Goal: Task Accomplishment & Management: Manage account settings

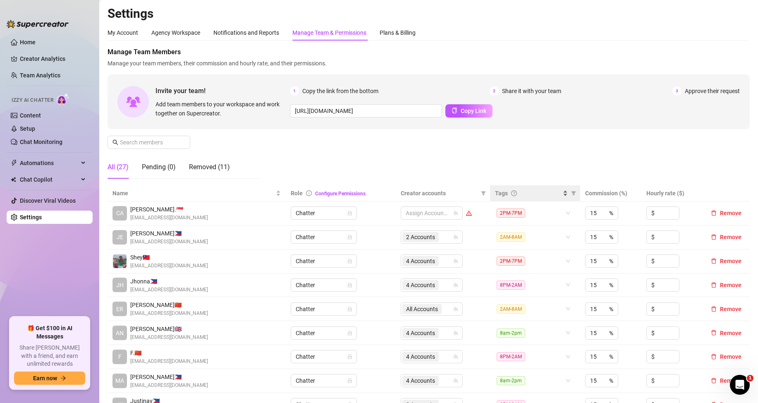
scroll to position [124, 0]
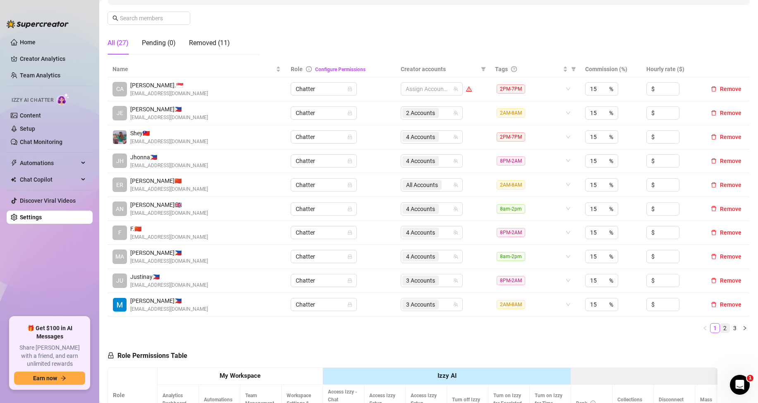
click at [720, 327] on link "2" at bounding box center [724, 327] width 9 height 9
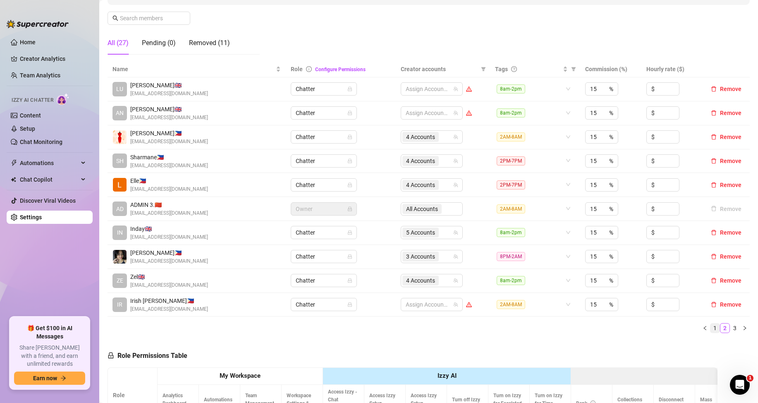
click at [711, 327] on link "1" at bounding box center [715, 327] width 9 height 9
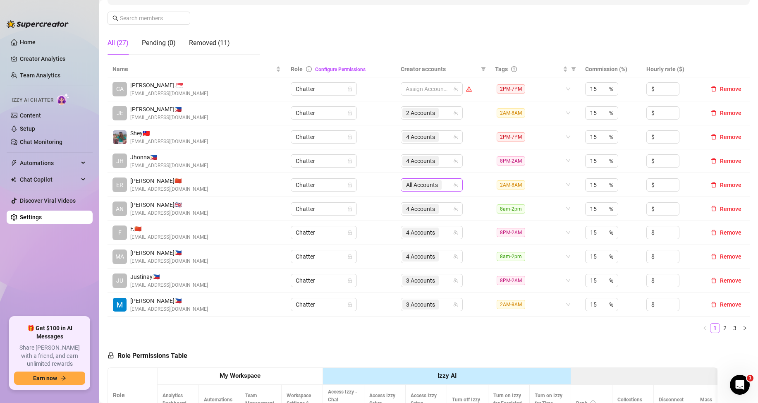
click at [443, 185] on input "search" at bounding box center [444, 185] width 2 height 10
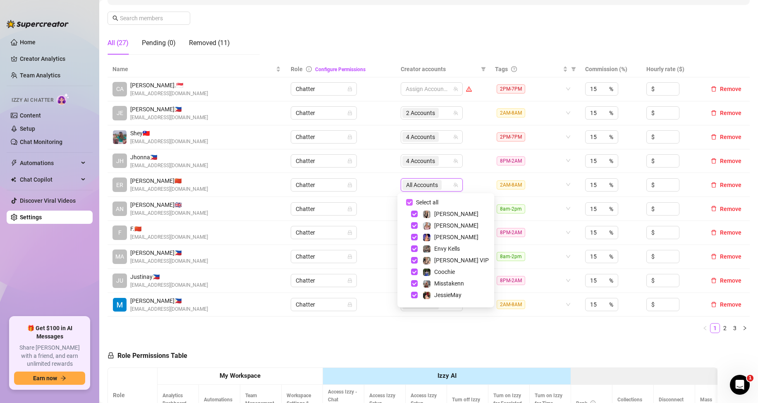
click at [411, 204] on input "Select all" at bounding box center [409, 202] width 7 height 7
checkbox input "false"
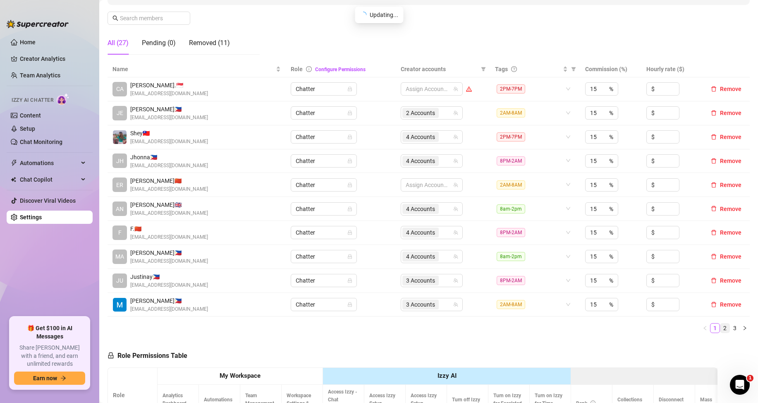
click at [720, 326] on link "2" at bounding box center [724, 327] width 9 height 9
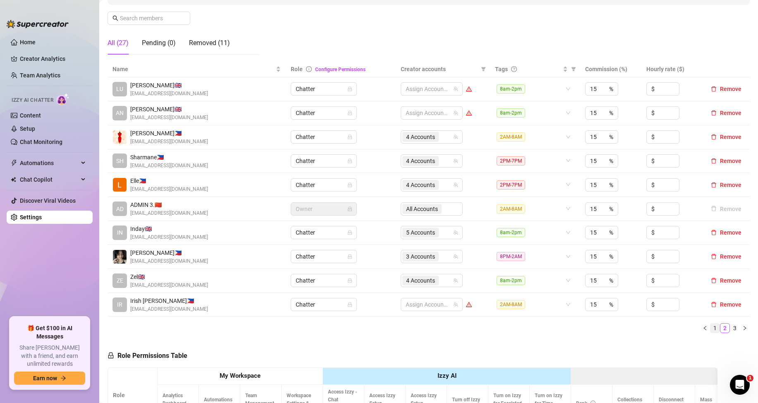
click at [711, 329] on link "1" at bounding box center [715, 327] width 9 height 9
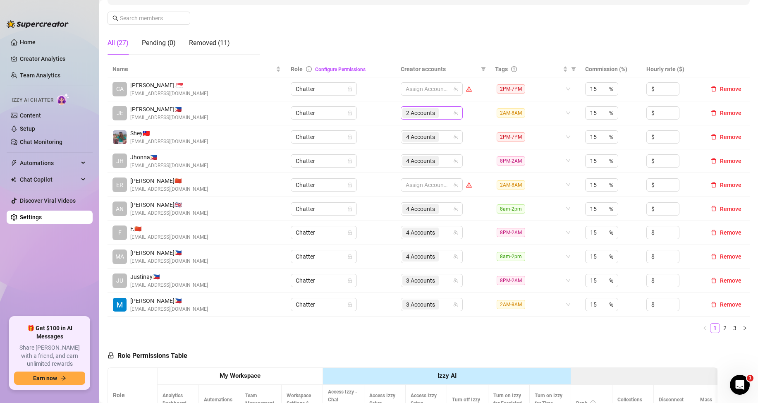
click at [441, 113] on div "2 Accounts" at bounding box center [427, 113] width 50 height 12
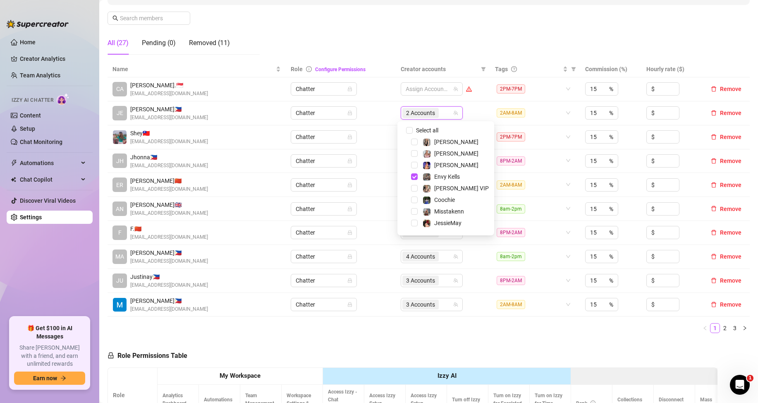
click at [415, 177] on span "Select tree node" at bounding box center [414, 176] width 7 height 7
click at [416, 219] on span "Select tree node" at bounding box center [414, 222] width 7 height 7
click at [490, 263] on td "8am-2pm" at bounding box center [535, 257] width 90 height 24
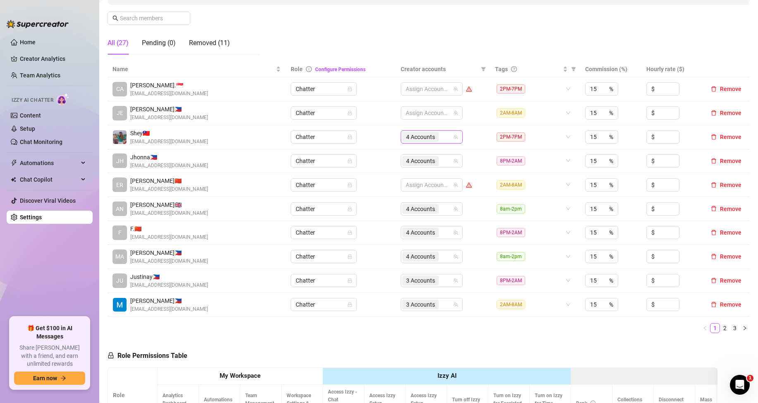
click at [440, 139] on div "4 Accounts" at bounding box center [427, 137] width 50 height 12
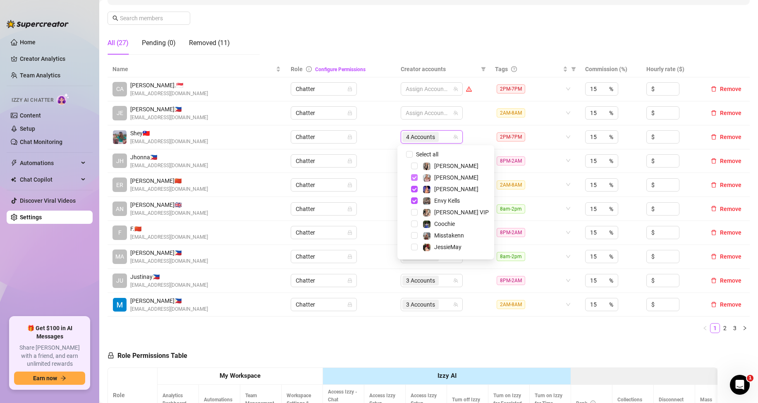
click at [414, 177] on span "Select tree node" at bounding box center [414, 177] width 7 height 7
click at [412, 189] on span "Select tree node" at bounding box center [414, 189] width 7 height 7
click at [412, 199] on span "Select tree node" at bounding box center [414, 200] width 7 height 7
click at [415, 193] on span "Select tree node" at bounding box center [414, 190] width 7 height 7
click at [367, 152] on td "Chatter" at bounding box center [341, 161] width 110 height 24
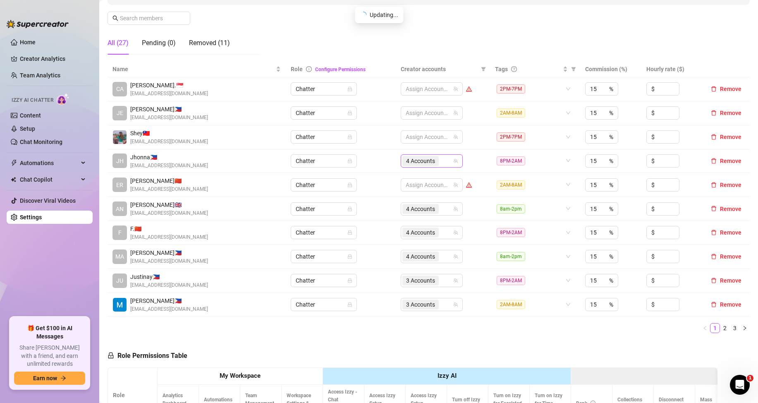
click at [440, 161] on div "4 Accounts" at bounding box center [427, 161] width 50 height 12
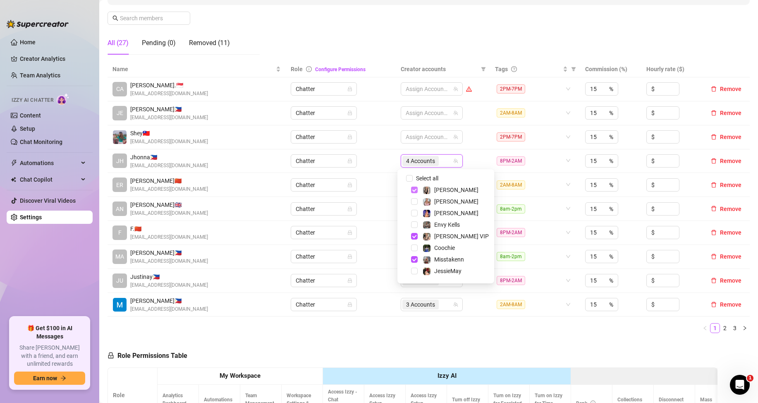
click at [415, 191] on span "Select tree node" at bounding box center [414, 190] width 7 height 7
click at [413, 237] on span "Select tree node" at bounding box center [414, 236] width 7 height 7
click at [416, 258] on span "Select tree node" at bounding box center [414, 259] width 7 height 7
click at [414, 215] on span "Select tree node" at bounding box center [414, 214] width 7 height 7
click at [378, 168] on td "Chatter" at bounding box center [341, 161] width 110 height 24
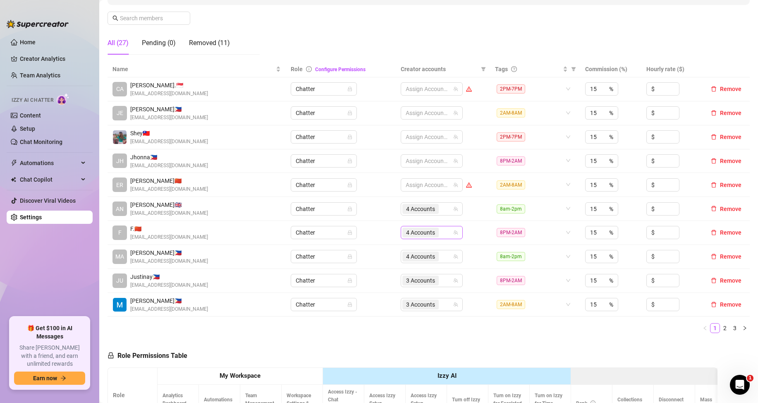
click at [440, 232] on input "search" at bounding box center [441, 232] width 2 height 10
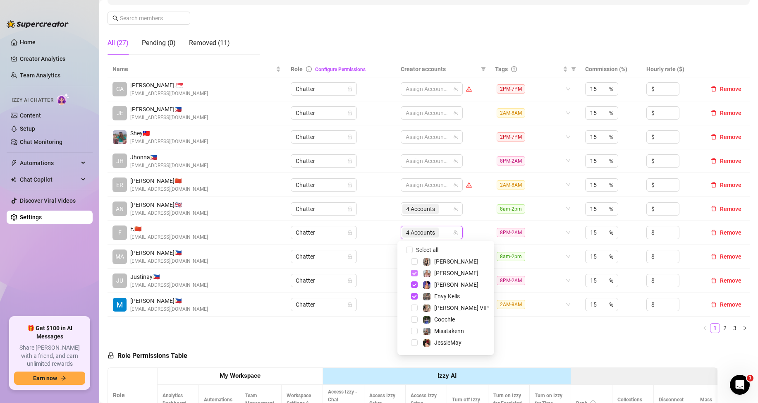
click at [414, 275] on span "Select tree node" at bounding box center [414, 273] width 7 height 7
click at [414, 285] on span "Select tree node" at bounding box center [414, 284] width 7 height 7
click at [414, 296] on span "Select tree node" at bounding box center [414, 296] width 7 height 7
click at [413, 334] on span "Select tree node" at bounding box center [414, 332] width 7 height 7
click at [524, 338] on div "Name Role Configure Permissions Creator accounts Tags Commission (%) Hourly rat…" at bounding box center [429, 200] width 642 height 278
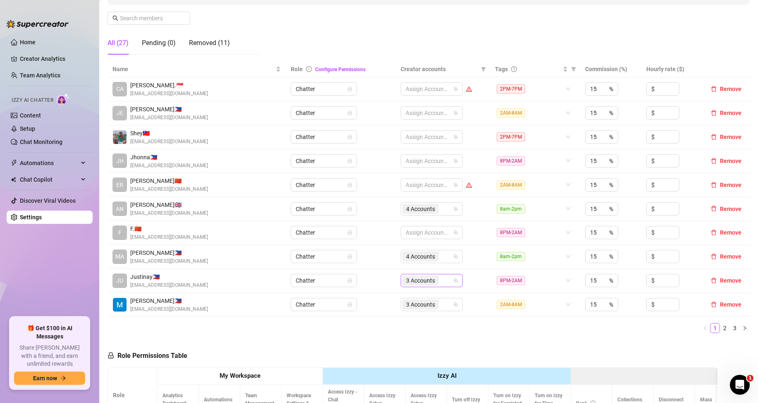
click at [441, 281] on div "3 Accounts" at bounding box center [427, 281] width 50 height 12
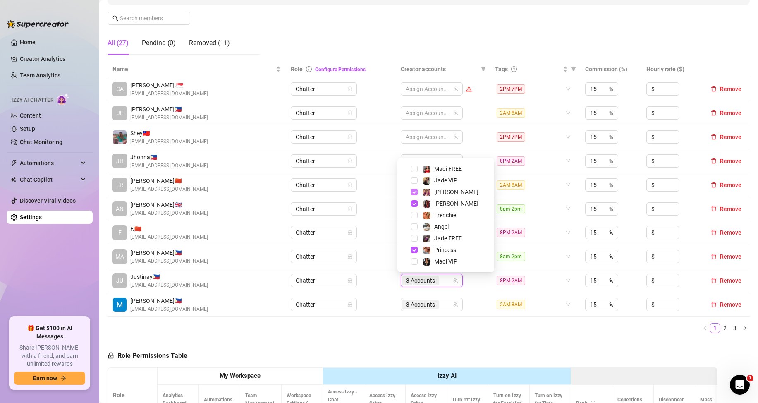
click at [416, 192] on span "Select tree node" at bounding box center [414, 192] width 7 height 7
click at [414, 199] on div "[PERSON_NAME]" at bounding box center [446, 204] width 93 height 10
click at [414, 202] on span "Select tree node" at bounding box center [414, 203] width 7 height 7
click at [415, 248] on span "Select tree node" at bounding box center [414, 249] width 7 height 7
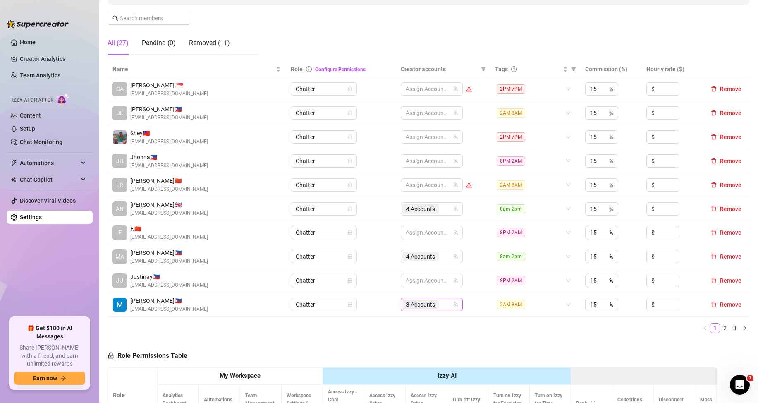
click at [443, 304] on div "3 Accounts" at bounding box center [427, 305] width 50 height 12
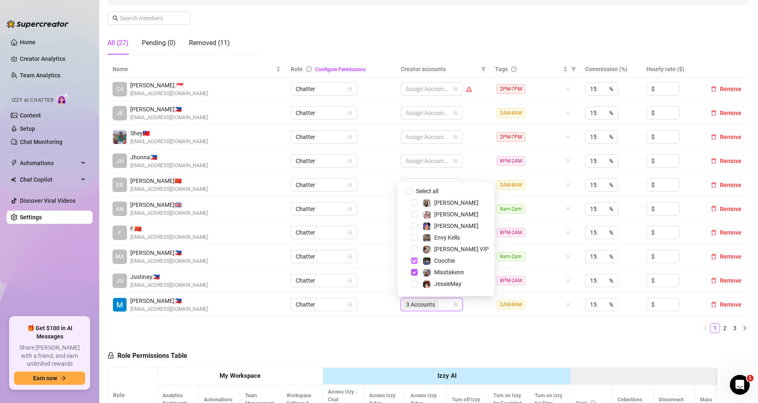
click at [415, 260] on span "Select tree node" at bounding box center [414, 260] width 7 height 7
click at [414, 271] on span "Select tree node" at bounding box center [414, 272] width 7 height 7
click at [411, 203] on span "Select tree node" at bounding box center [414, 204] width 7 height 7
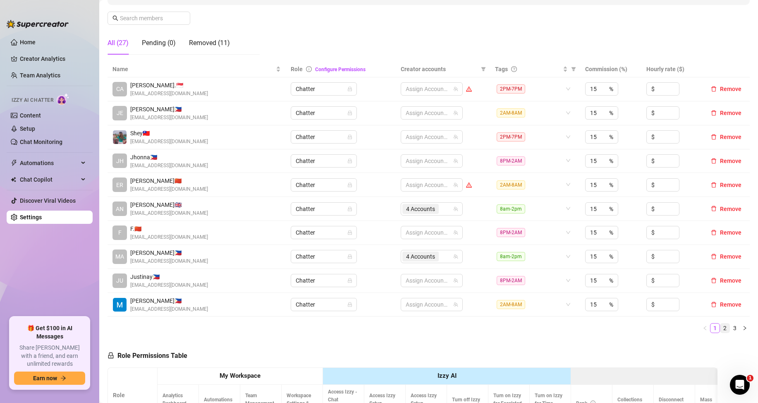
click at [720, 327] on link "2" at bounding box center [724, 327] width 9 height 9
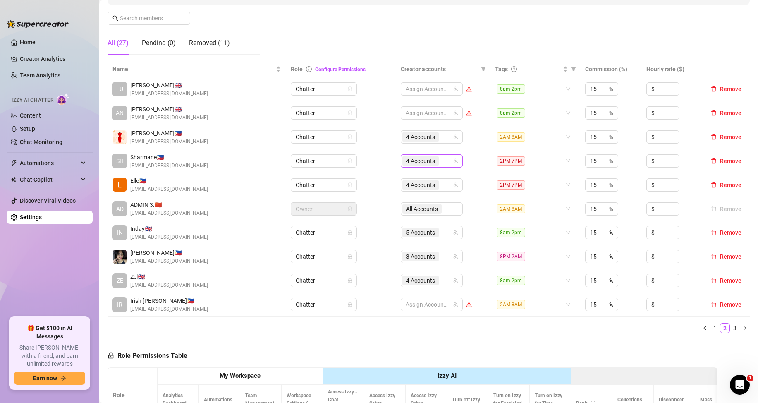
click at [440, 160] on input "search" at bounding box center [441, 161] width 2 height 10
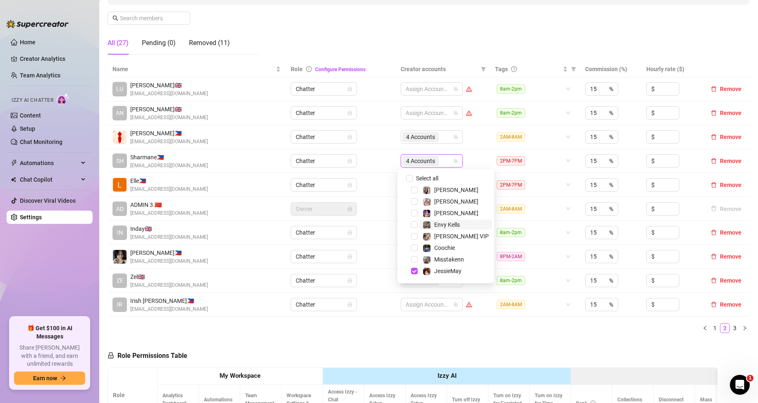
scroll to position [83, 0]
click at [414, 185] on span "Select tree node" at bounding box center [414, 188] width 7 height 7
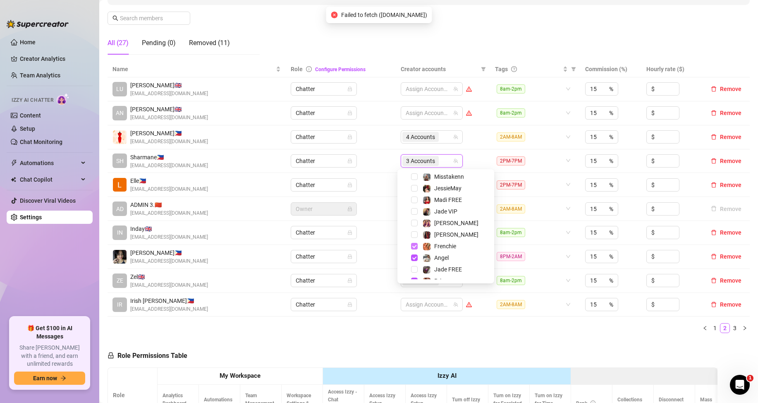
click at [413, 247] on span "Select tree node" at bounding box center [414, 246] width 7 height 7
click at [415, 261] on span "Select tree node" at bounding box center [414, 257] width 7 height 7
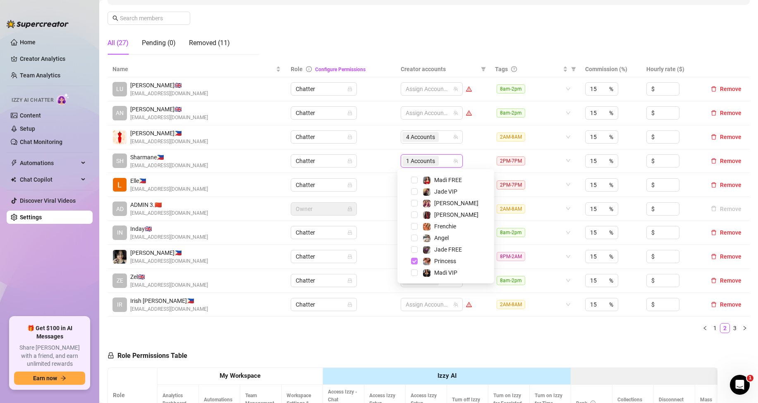
click at [414, 260] on span "Select tree node" at bounding box center [414, 261] width 7 height 7
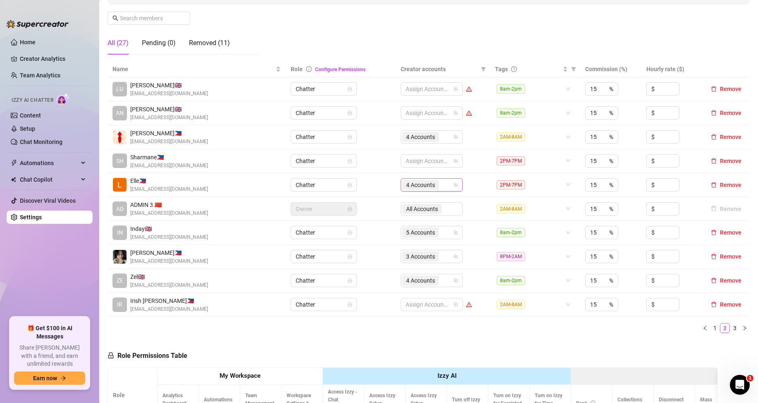
click at [445, 187] on div "4 Accounts" at bounding box center [427, 185] width 50 height 12
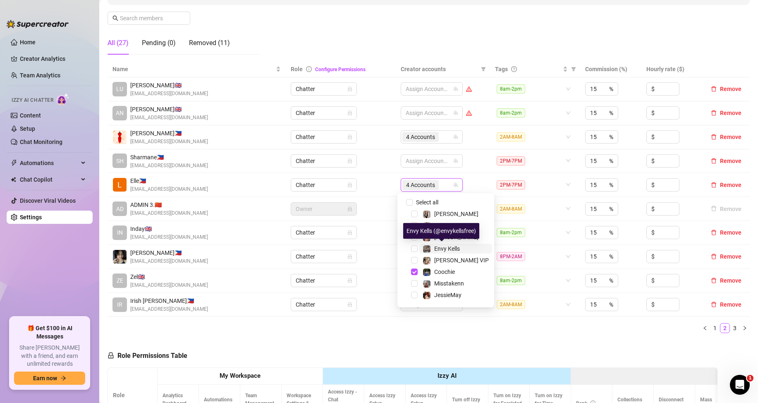
scroll to position [83, 0]
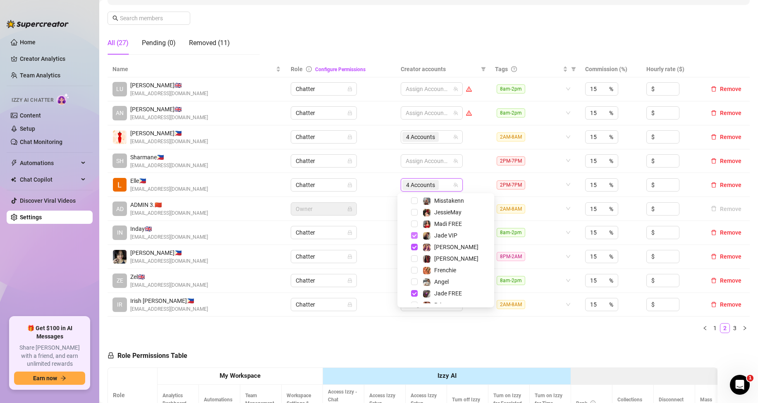
click at [414, 236] on span "Select tree node" at bounding box center [414, 235] width 7 height 7
click at [414, 249] on span "Select tree node" at bounding box center [414, 247] width 7 height 7
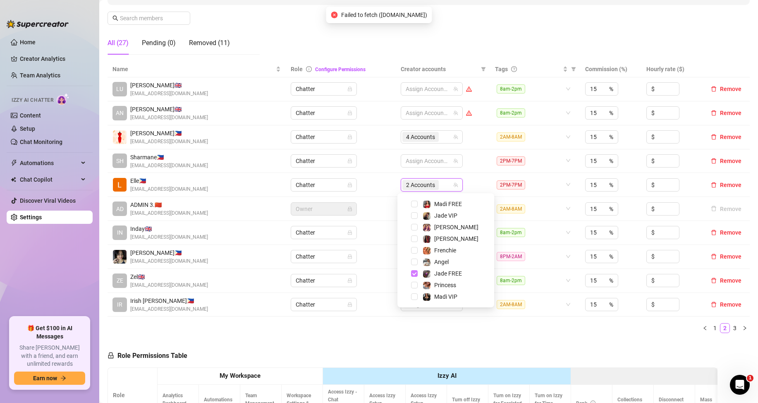
click at [415, 272] on span "Select tree node" at bounding box center [414, 273] width 7 height 7
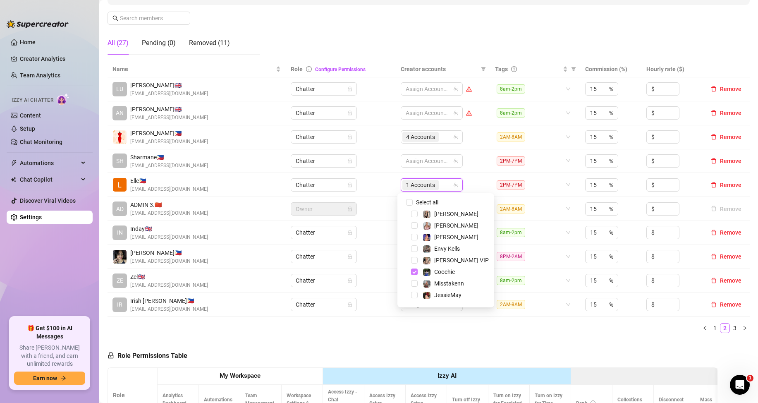
click at [415, 271] on span "Select tree node" at bounding box center [414, 271] width 7 height 7
click at [471, 336] on div "Name Role Configure Permissions Creator accounts Tags Commission (%) Hourly rat…" at bounding box center [429, 200] width 642 height 278
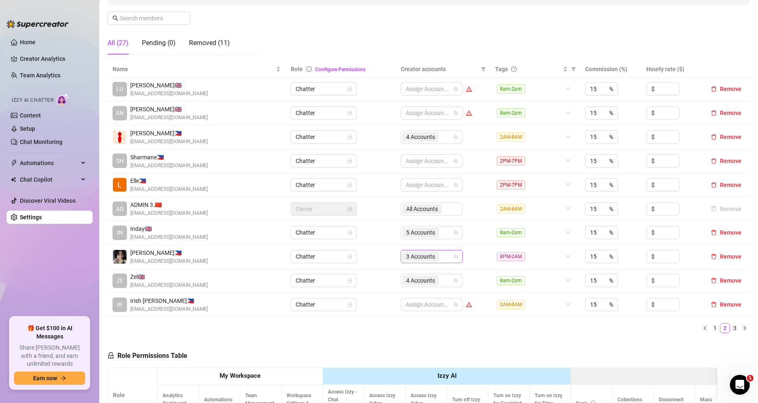
click at [441, 256] on div "3 Accounts" at bounding box center [427, 257] width 50 height 12
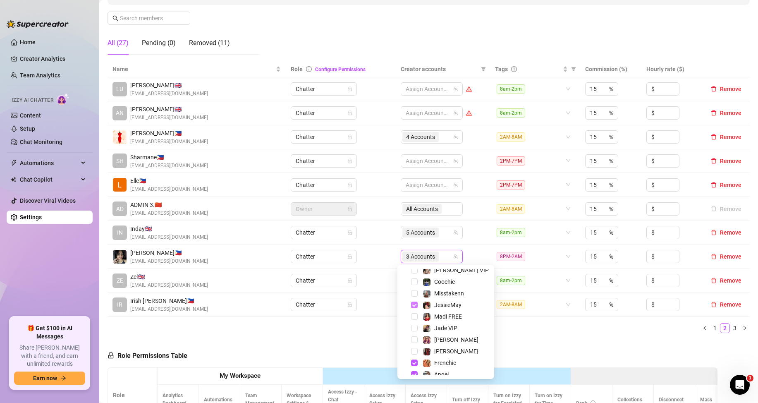
scroll to position [61, 0]
click at [414, 304] on span "Select tree node" at bounding box center [414, 305] width 7 height 7
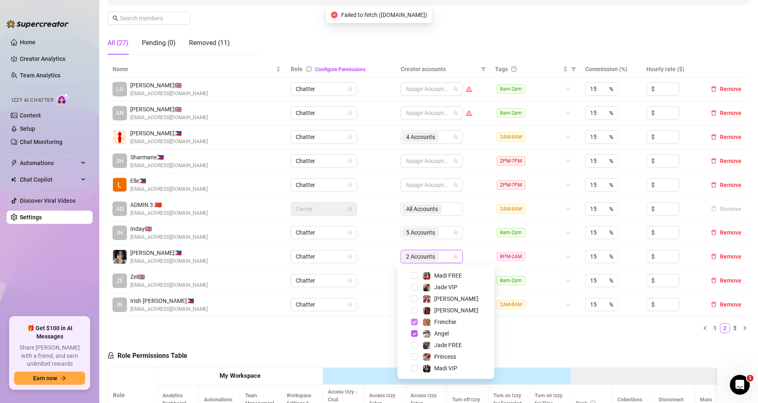
click at [413, 321] on span "Select tree node" at bounding box center [414, 321] width 7 height 7
click at [414, 334] on span "Select tree node" at bounding box center [414, 333] width 7 height 7
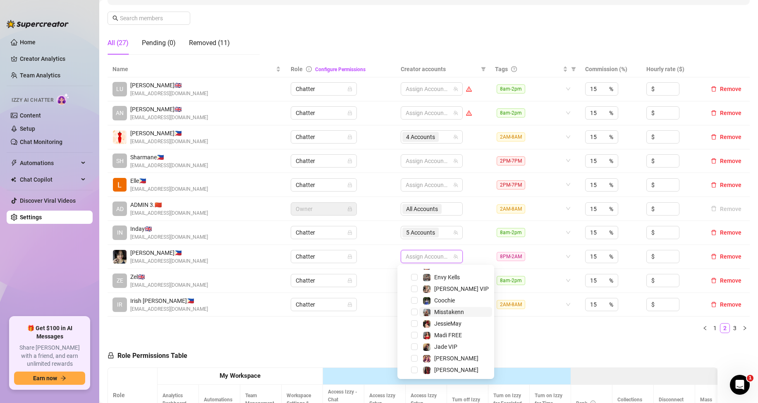
scroll to position [20, 0]
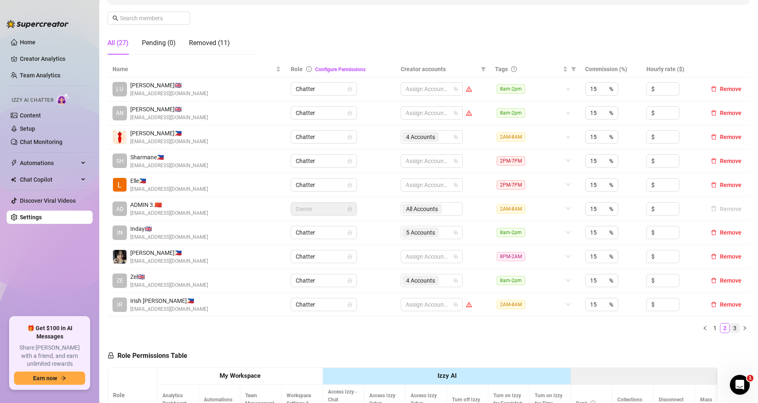
click at [730, 327] on link "3" at bounding box center [734, 327] width 9 height 9
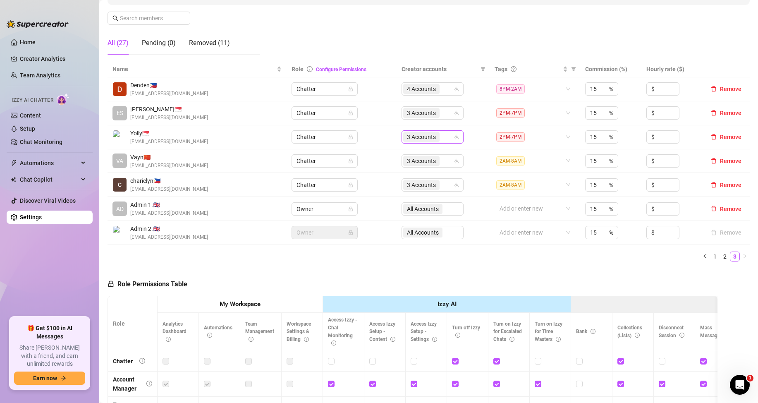
click at [445, 137] on div "3 Accounts" at bounding box center [428, 137] width 50 height 12
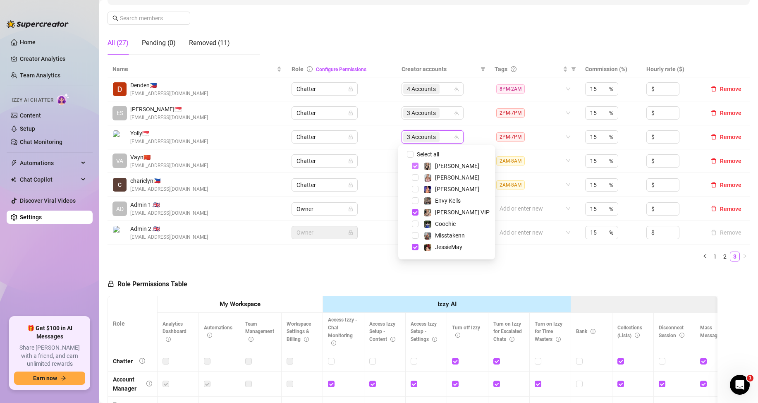
click at [414, 167] on span "Select tree node" at bounding box center [415, 166] width 7 height 7
click at [412, 213] on span "Select tree node" at bounding box center [415, 212] width 7 height 7
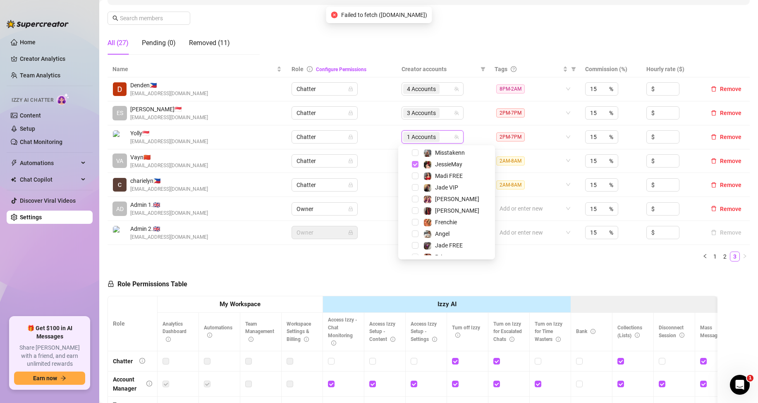
click at [415, 164] on span "Select tree node" at bounding box center [415, 164] width 7 height 7
click at [444, 114] on div "3 Accounts" at bounding box center [428, 113] width 50 height 12
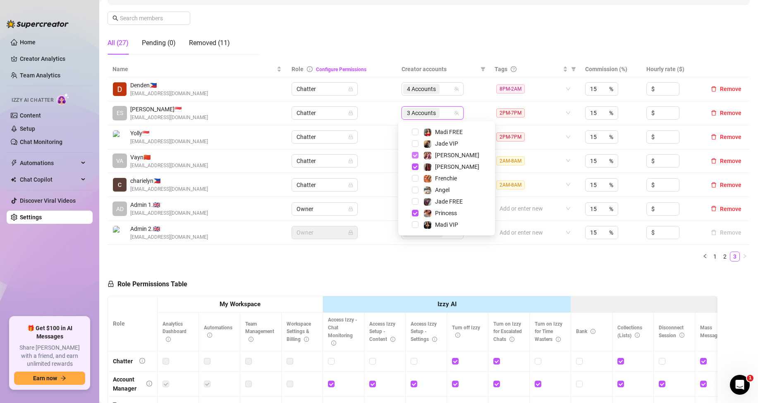
click at [414, 157] on span "Select tree node" at bounding box center [415, 155] width 7 height 7
click at [414, 164] on span "Select tree node" at bounding box center [415, 166] width 7 height 7
click at [415, 212] on span "Select tree node" at bounding box center [415, 213] width 7 height 7
click at [481, 266] on div "Name Role Configure Permissions Creator accounts Tags Commission (%) Hourly rat…" at bounding box center [429, 164] width 642 height 207
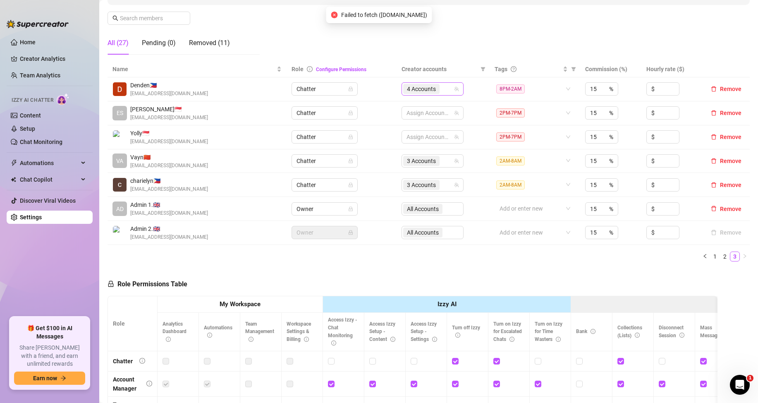
click at [441, 89] on input "search" at bounding box center [442, 89] width 2 height 10
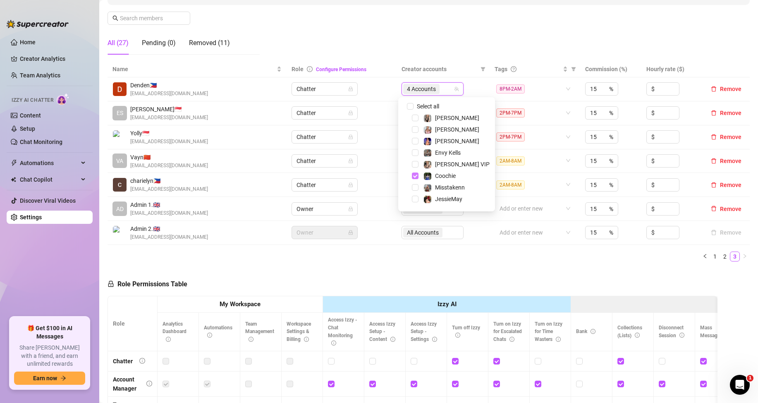
click at [414, 175] on span "Select tree node" at bounding box center [415, 175] width 7 height 7
click at [416, 121] on span "Select tree node" at bounding box center [415, 119] width 7 height 7
click at [416, 129] on span "Select tree node" at bounding box center [415, 131] width 7 height 7
click at [414, 178] on span "Select tree node" at bounding box center [415, 177] width 7 height 7
click at [466, 262] on div "Name Role Configure Permissions Creator accounts Tags Commission (%) Hourly rat…" at bounding box center [429, 164] width 642 height 207
